Goal: Use online tool/utility: Utilize a website feature to perform a specific function

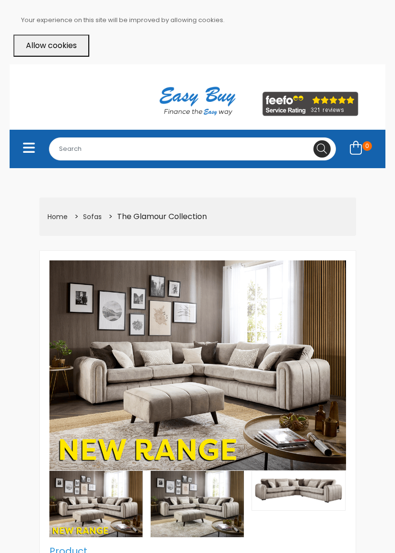
select select "104"
click at [64, 42] on button "Allow cookies" at bounding box center [51, 46] width 76 height 22
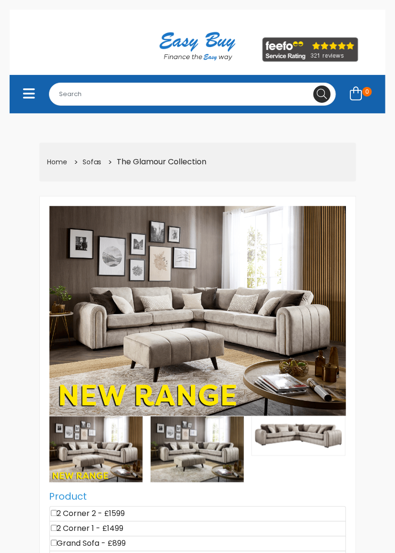
click at [86, 25] on div "0333 123 9000 0 £0.00" at bounding box center [198, 42] width 346 height 46
click at [74, 52] on div "0333 123 9000 0 £0.00" at bounding box center [198, 42] width 346 height 46
select select "104"
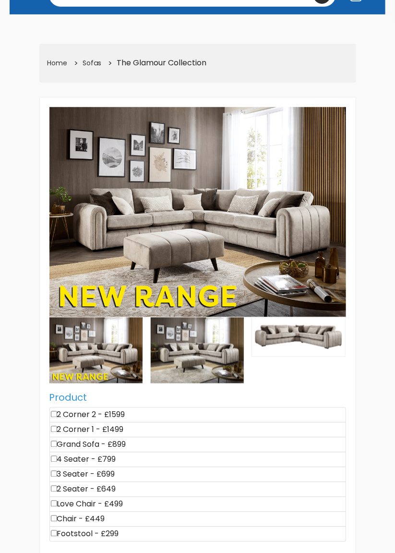
scroll to position [100, 0]
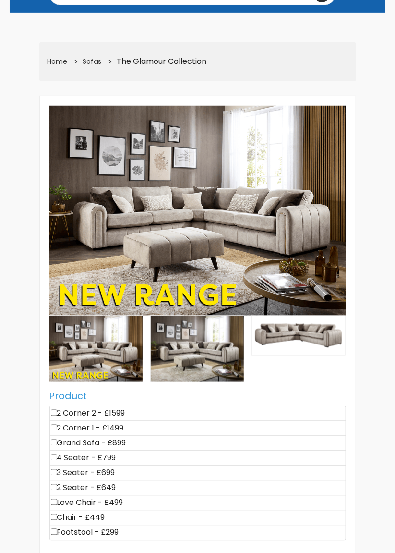
click at [57, 456] on input"] "checkbox" at bounding box center [54, 457] width 6 height 6
checkbox input"] "true"
type input "799"
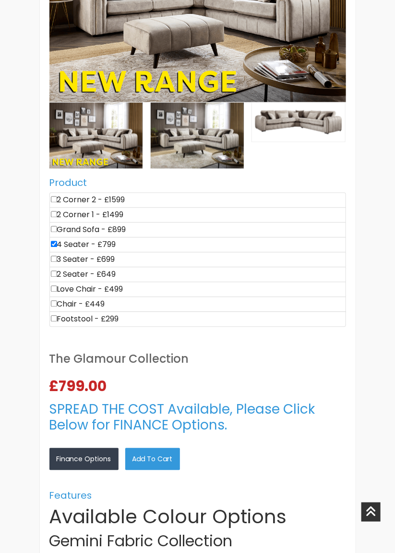
scroll to position [313, 0]
